Goal: Contribute content: Add original content to the website for others to see

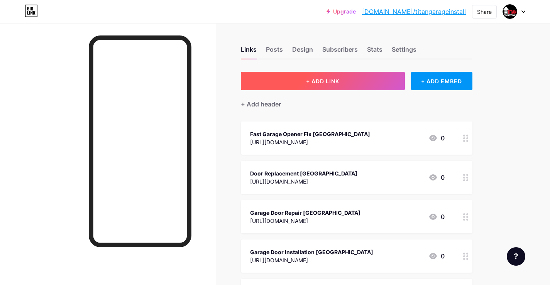
click at [321, 90] on button "+ ADD LINK" at bounding box center [323, 81] width 164 height 19
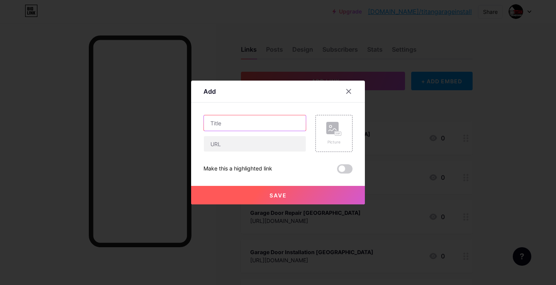
click at [246, 128] on input "text" at bounding box center [255, 122] width 102 height 15
paste input "Ormond Beach Garage Opener Repair Services"
type input "Ormond Beach Garage Opener Repair Services"
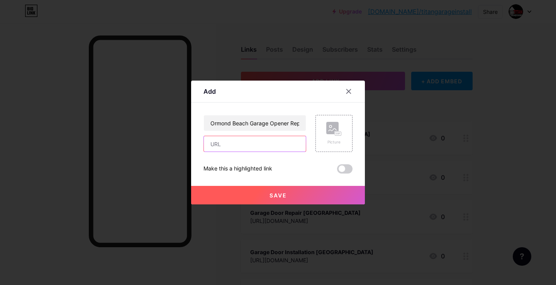
click at [256, 147] on input "text" at bounding box center [255, 143] width 102 height 15
paste input "[URL][DOMAIN_NAME]"
type input "[URL][DOMAIN_NAME]"
click at [271, 190] on button "Save" at bounding box center [278, 195] width 174 height 19
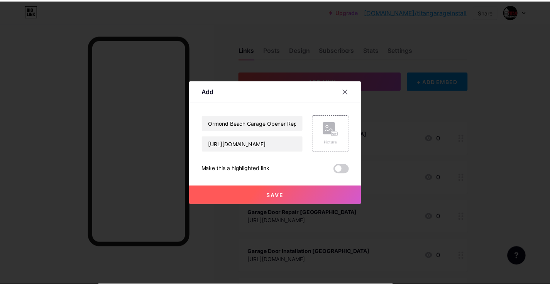
scroll to position [0, 0]
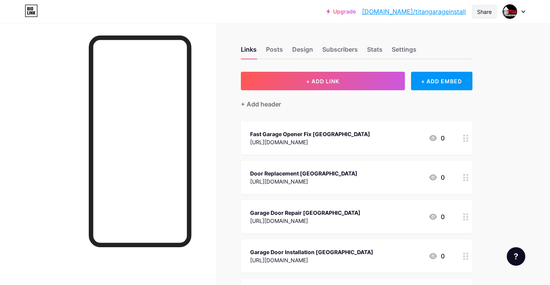
click at [490, 12] on div "Share" at bounding box center [484, 12] width 15 height 8
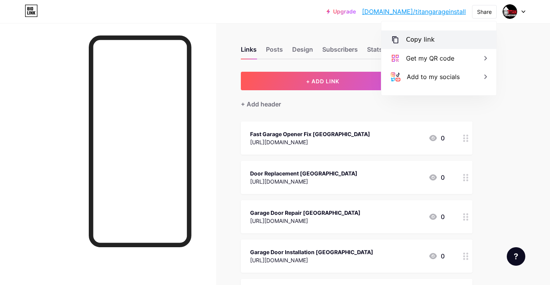
click at [448, 39] on div "Copy link" at bounding box center [438, 39] width 115 height 19
